Goal: Task Accomplishment & Management: Manage account settings

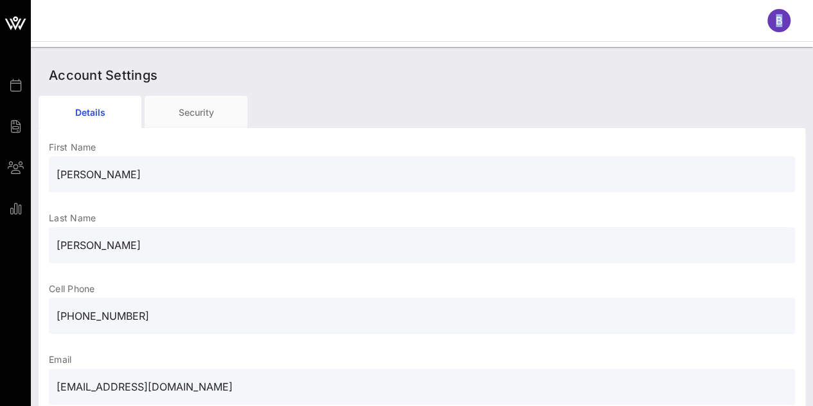
click at [778, 28] on div "B" at bounding box center [779, 20] width 23 height 23
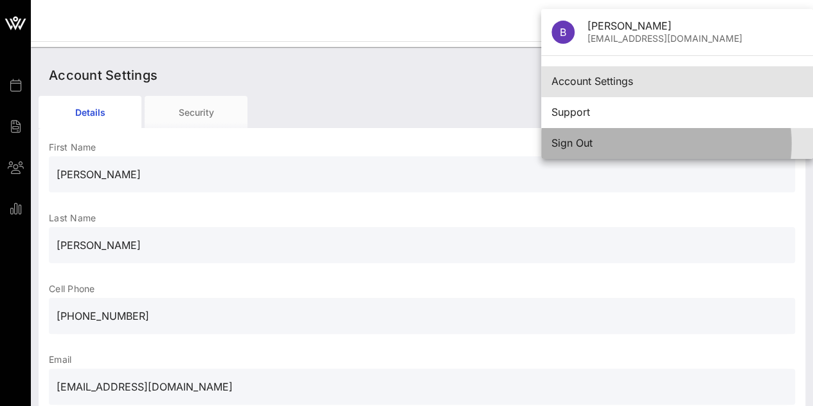
click at [574, 147] on div "Sign Out" at bounding box center [677, 143] width 251 height 12
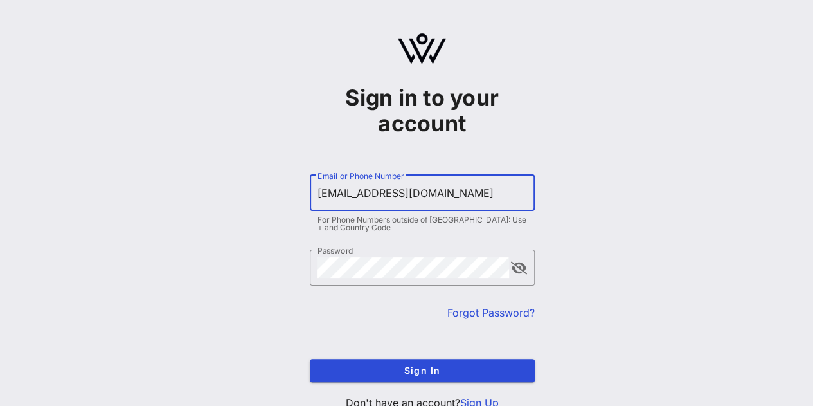
drag, startPoint x: 464, startPoint y: 189, endPoint x: 1, endPoint y: 246, distance: 466.5
click at [0, 244] on main "Sign in to your account ​ Email or Phone Number [EMAIL_ADDRESS][DOMAIN_NAME] Fo…" at bounding box center [406, 227] width 813 height 454
type input "[EMAIL_ADDRESS][DOMAIN_NAME]"
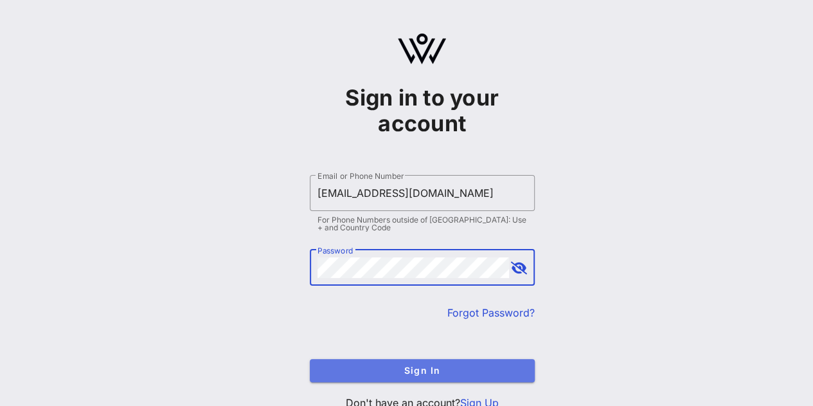
click at [442, 376] on button "Sign In" at bounding box center [422, 370] width 225 height 23
